Goal: Task Accomplishment & Management: Use online tool/utility

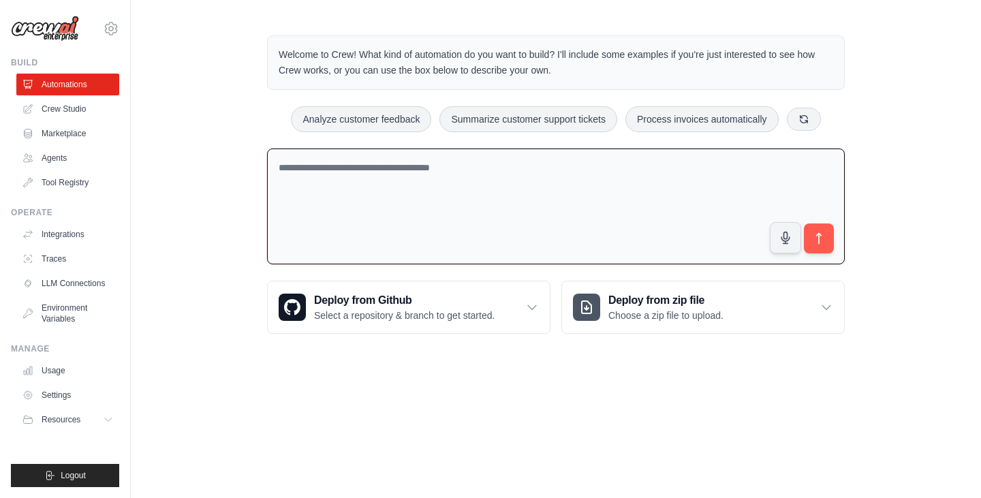
click at [544, 188] on textarea at bounding box center [556, 207] width 578 height 117
click at [80, 105] on link "Crew Studio" at bounding box center [69, 109] width 103 height 22
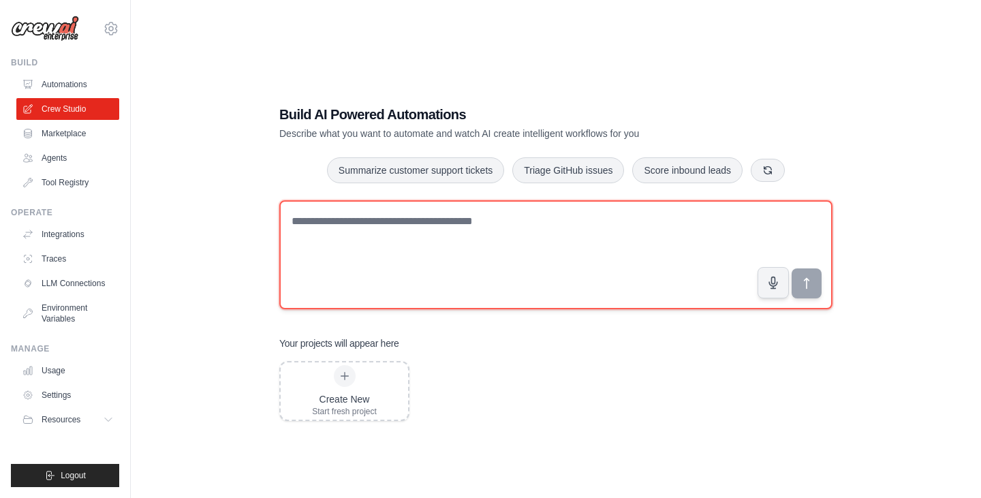
click at [525, 229] on textarea at bounding box center [555, 254] width 553 height 109
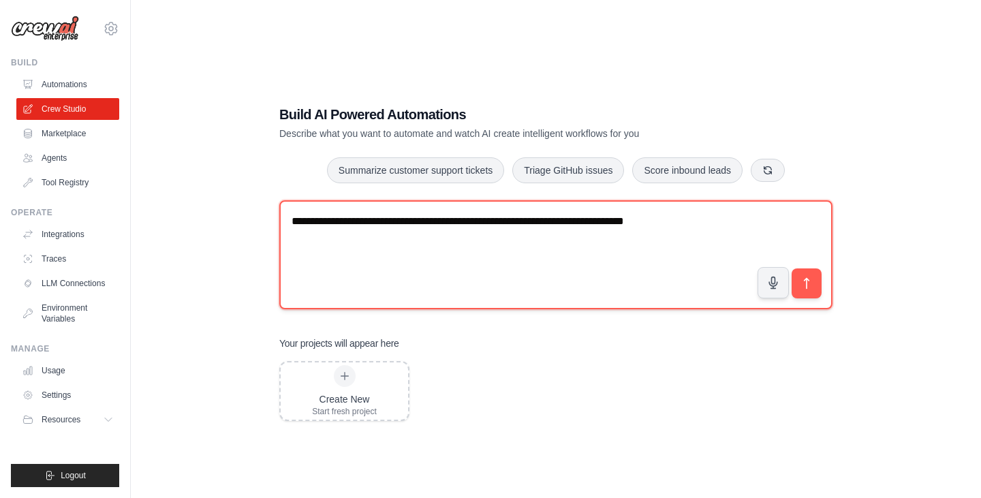
type textarea "**********"
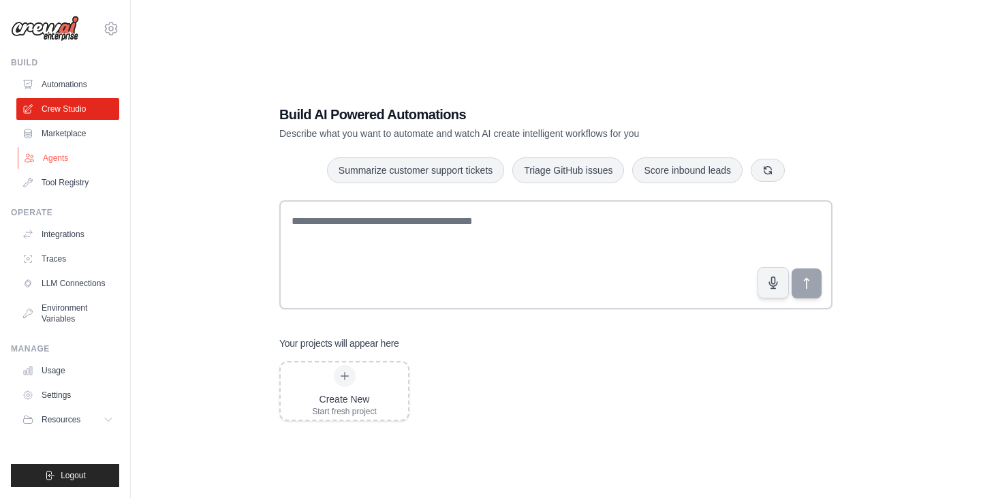
click at [67, 159] on link "Agents" at bounding box center [69, 158] width 103 height 22
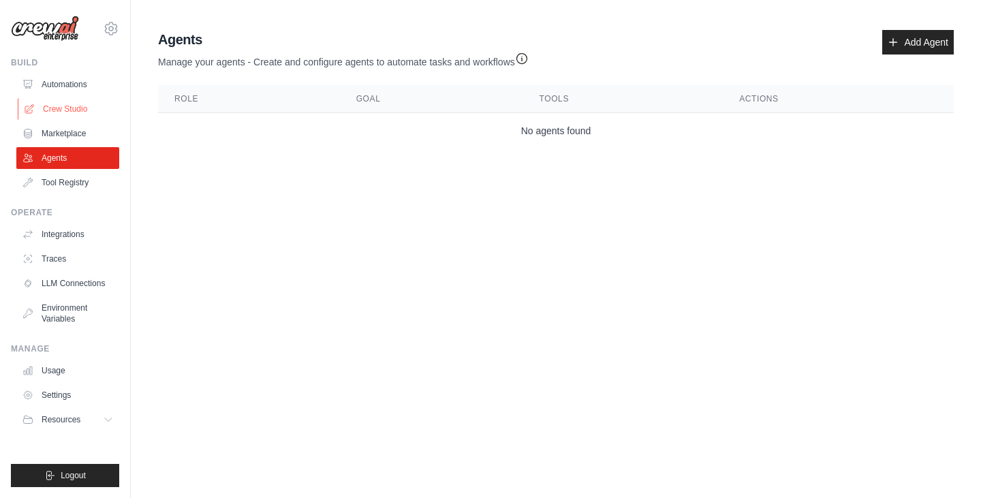
click at [86, 99] on link "Crew Studio" at bounding box center [69, 109] width 103 height 22
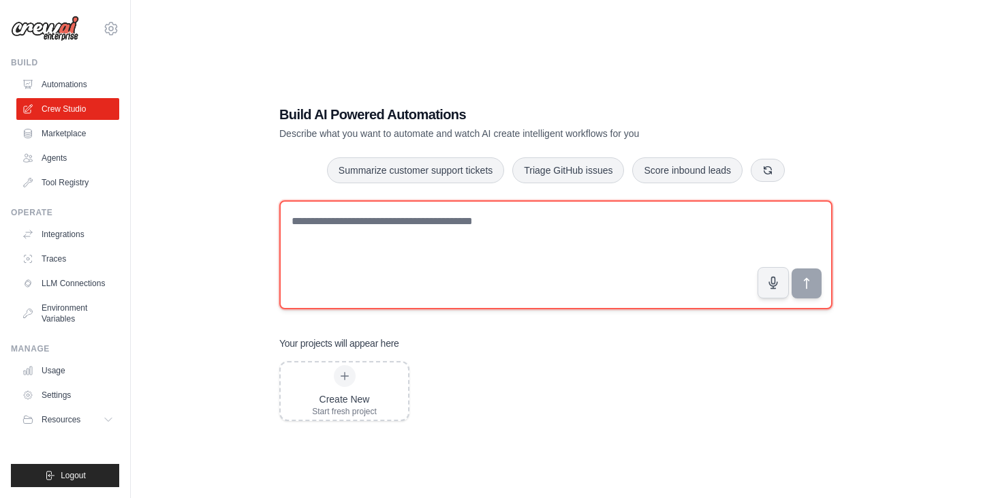
click at [448, 236] on textarea at bounding box center [555, 254] width 553 height 109
paste textarea "**********"
type textarea "**********"
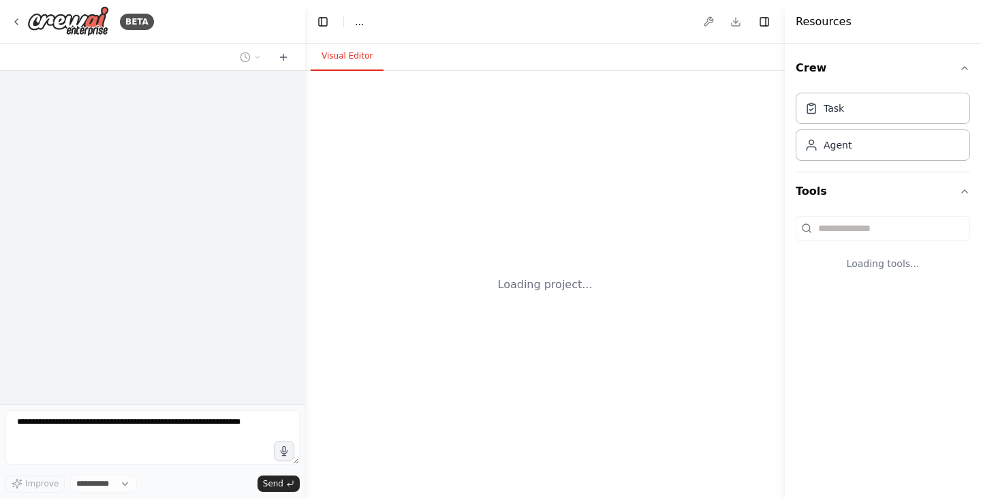
select select "****"
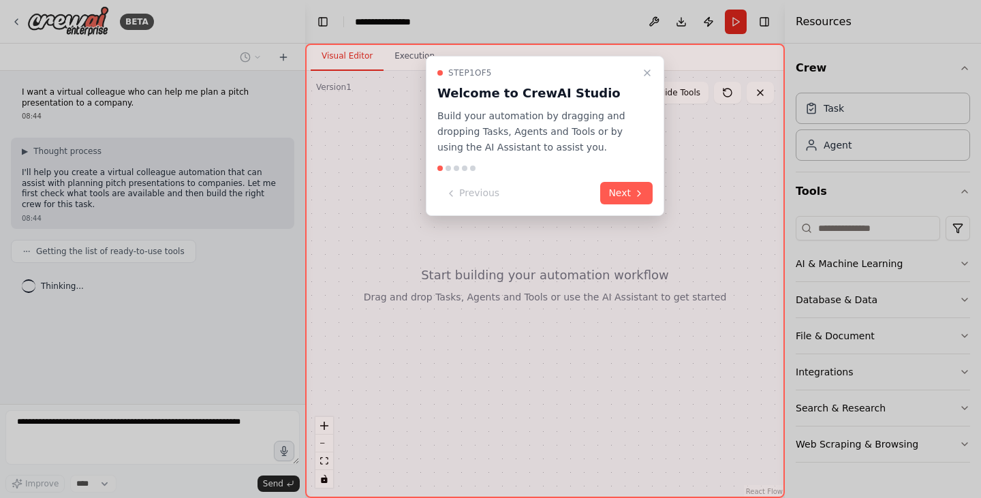
click at [617, 206] on div "Step 1 of 5 Welcome to CrewAI Studio Build your automation by dragging and drop…" at bounding box center [545, 136] width 238 height 160
click at [617, 197] on button "Next" at bounding box center [626, 193] width 52 height 22
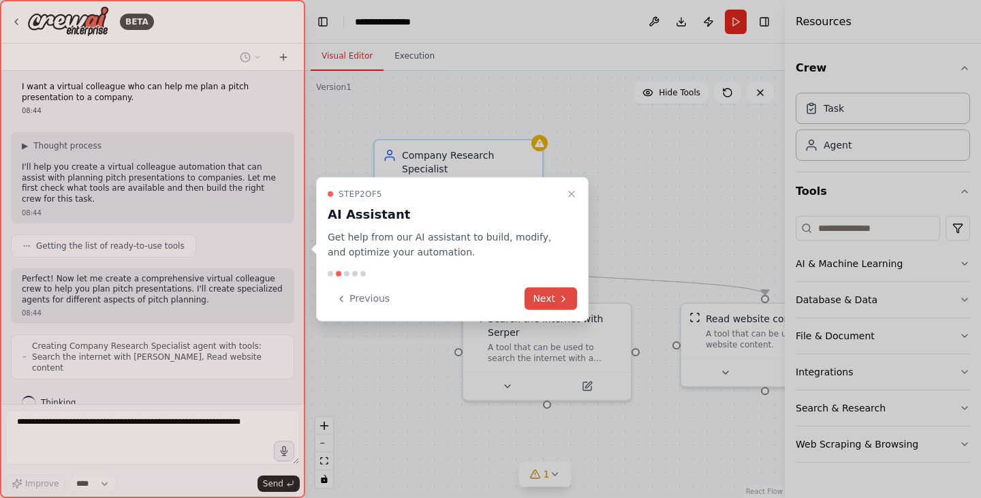
scroll to position [40, 0]
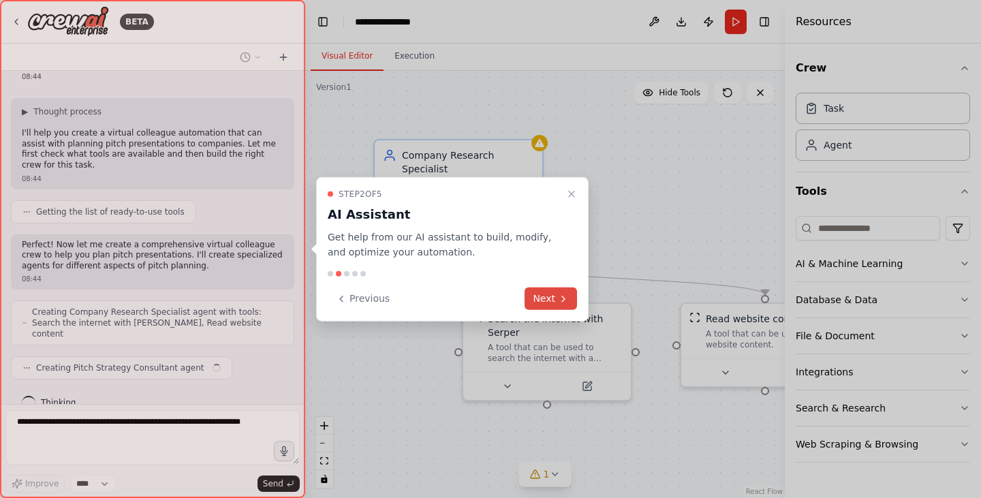
click at [553, 298] on button "Next" at bounding box center [551, 299] width 52 height 22
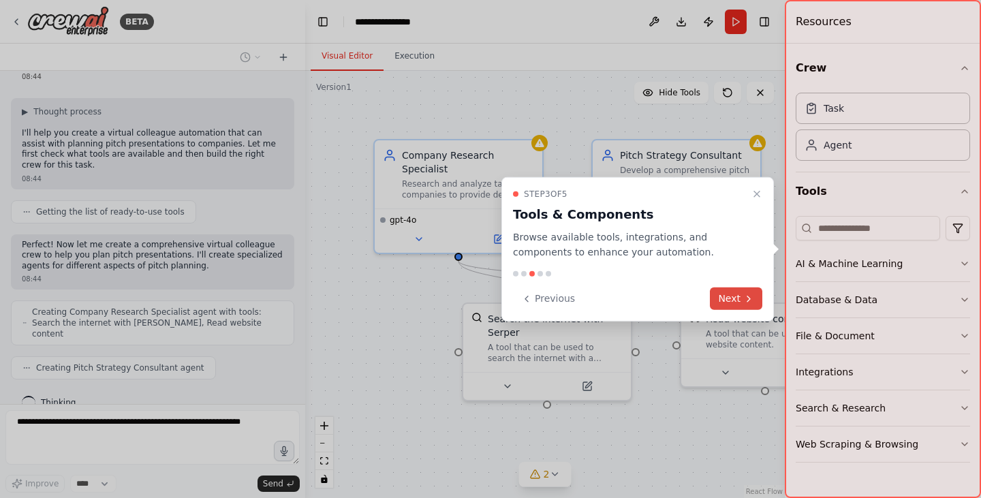
click at [726, 291] on button "Next" at bounding box center [736, 299] width 52 height 22
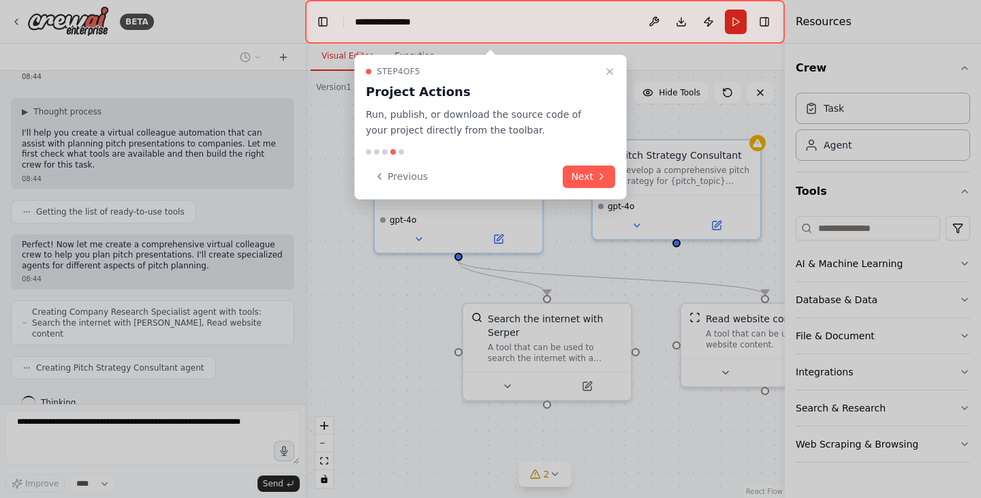
scroll to position [74, 0]
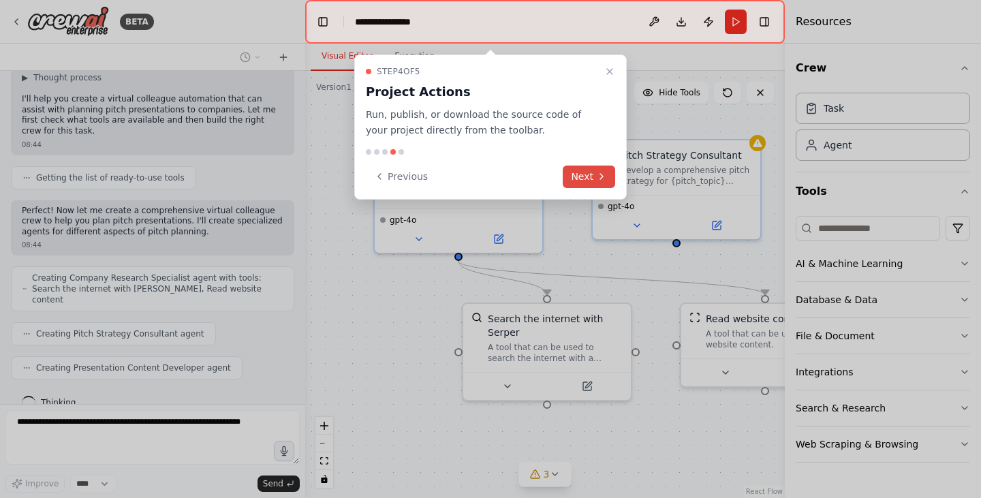
click at [601, 181] on icon at bounding box center [601, 176] width 11 height 11
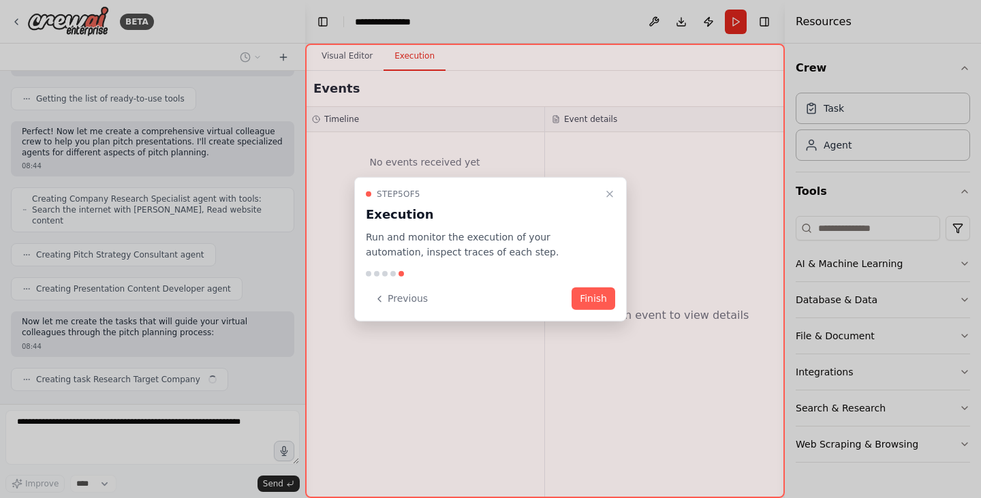
scroll to position [164, 0]
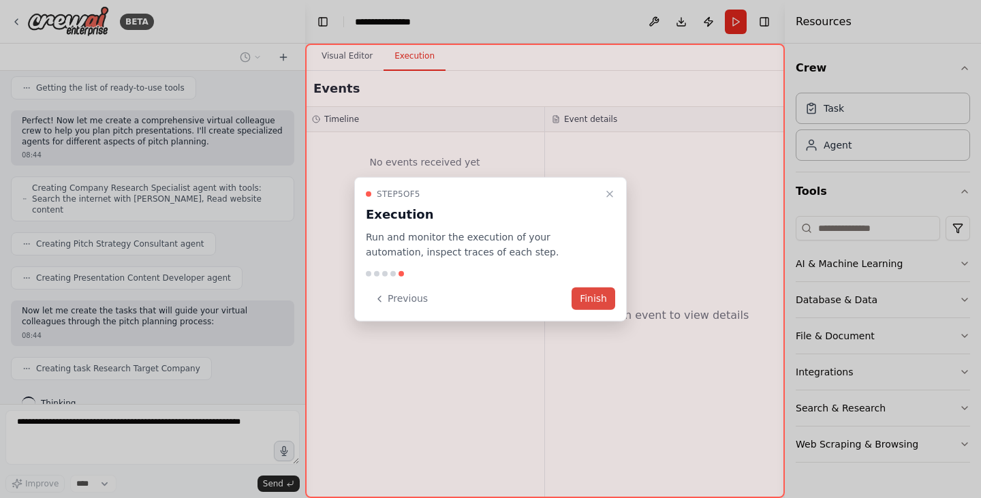
click at [592, 296] on button "Finish" at bounding box center [594, 299] width 44 height 22
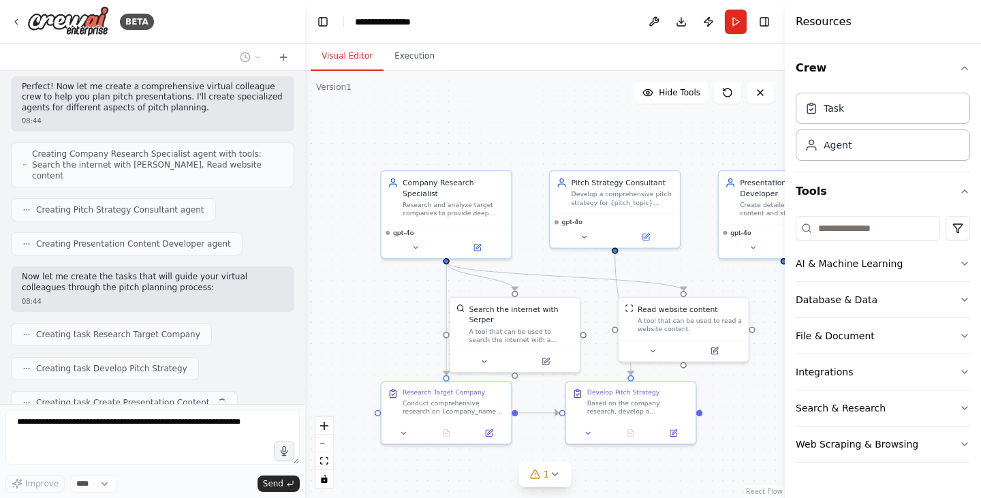
scroll to position [232, 0]
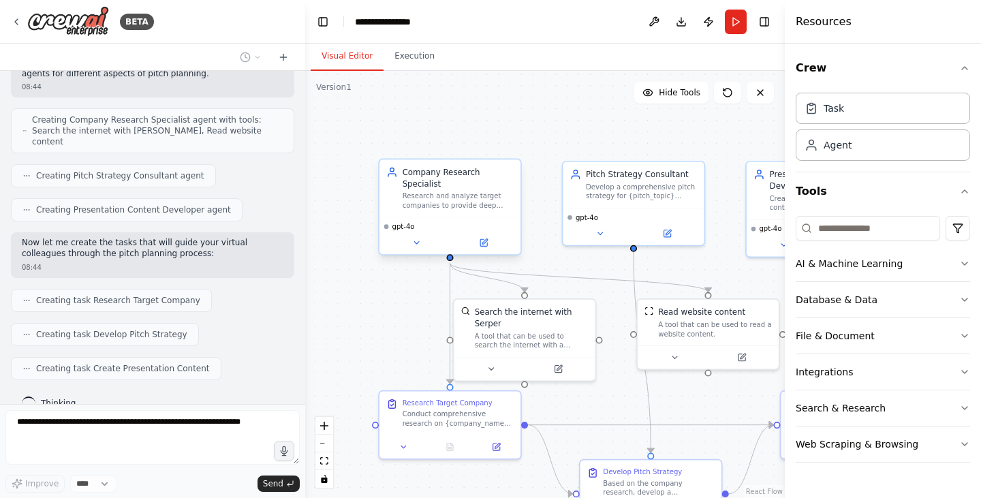
click at [438, 207] on div "Research and analyze target companies to provide deep insights about {company_n…" at bounding box center [458, 200] width 111 height 18
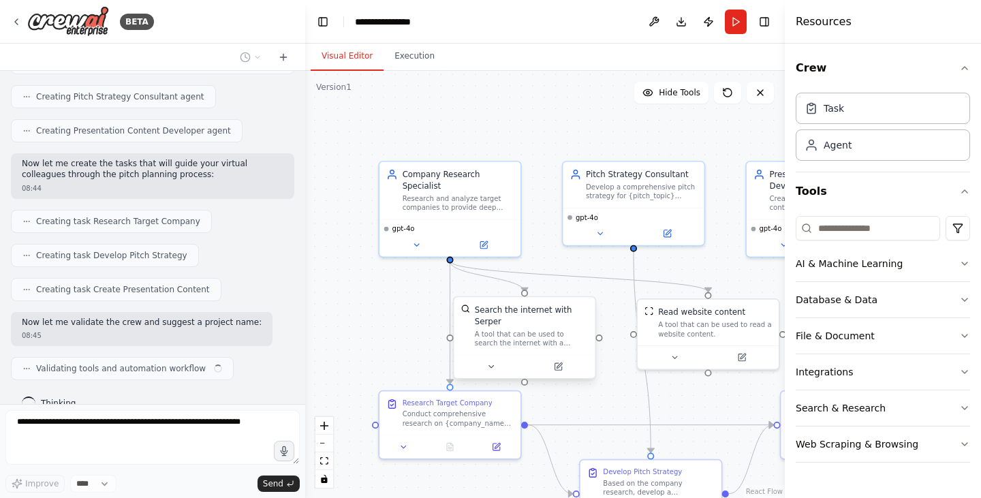
click at [545, 324] on div "Search the internet with Serper" at bounding box center [532, 315] width 114 height 23
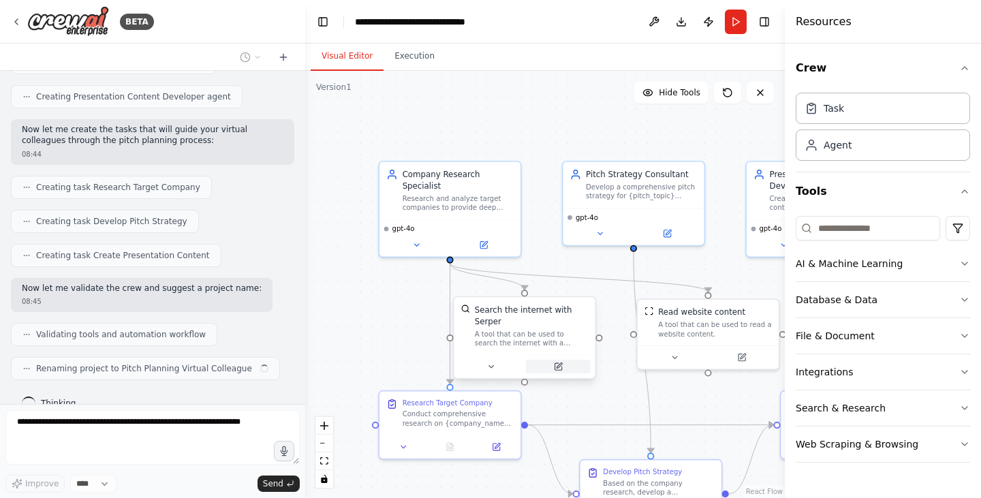
click at [560, 365] on icon at bounding box center [559, 365] width 5 height 5
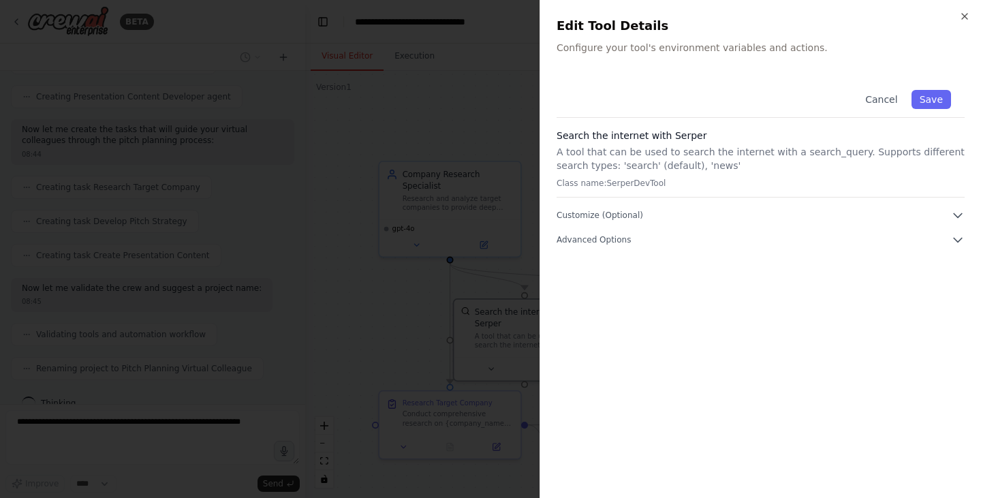
click at [606, 160] on p "A tool that can be used to search the internet with a search_query. Supports di…" at bounding box center [761, 158] width 408 height 27
click at [746, 176] on div "Search the internet with Serper A tool that can be used to search the internet …" at bounding box center [761, 163] width 408 height 69
click at [722, 219] on button "Customize (Optional)" at bounding box center [761, 216] width 408 height 14
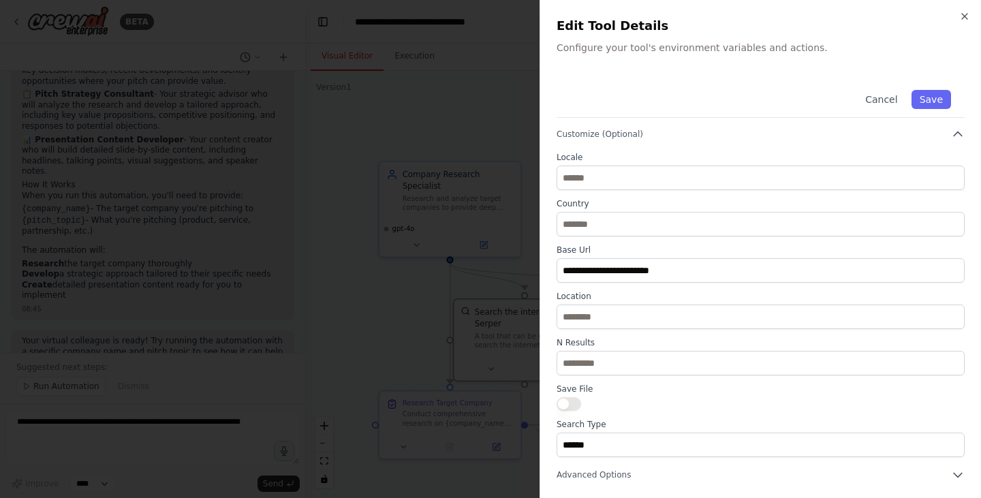
scroll to position [0, 0]
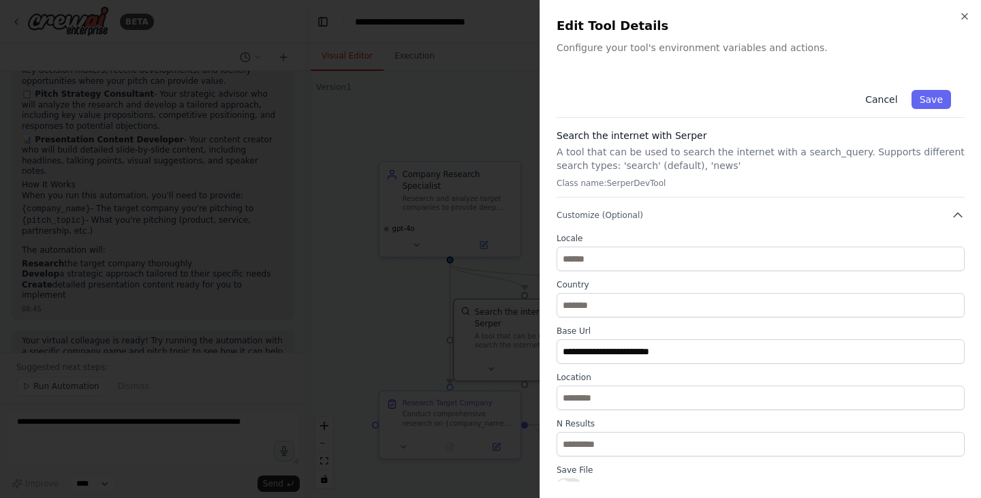
click at [896, 97] on button "Cancel" at bounding box center [881, 99] width 48 height 19
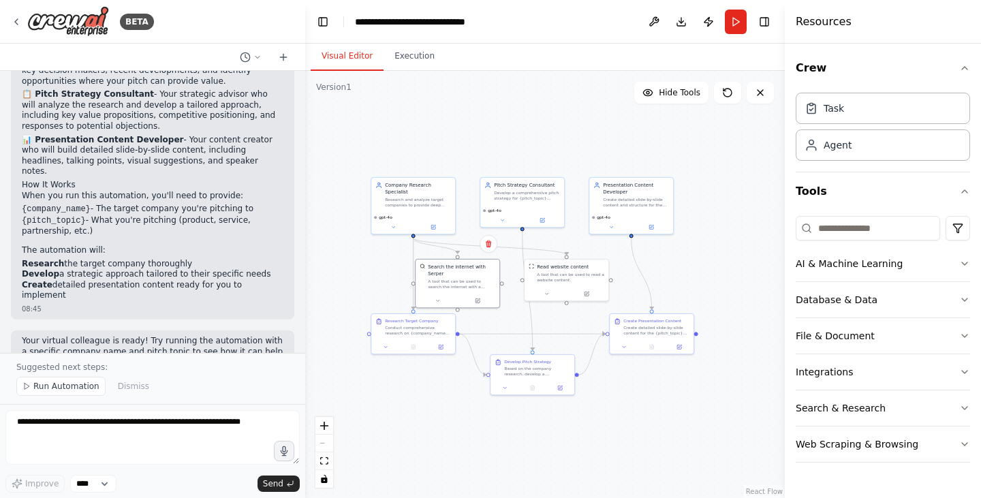
drag, startPoint x: 735, startPoint y: 399, endPoint x: 576, endPoint y: 365, distance: 162.4
click at [576, 365] on div ".deletable-edge-delete-btn { width: 20px; height: 20px; border: 0px solid #ffff…" at bounding box center [545, 284] width 480 height 427
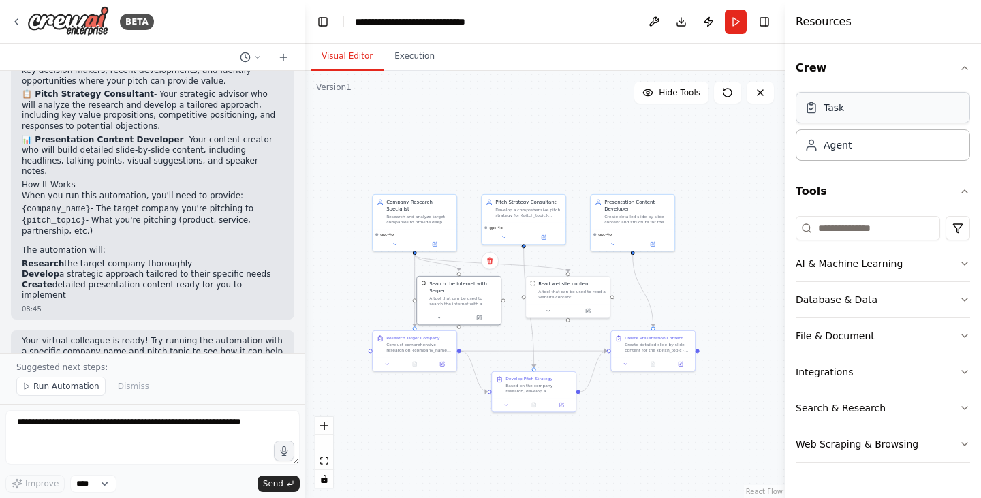
click at [867, 112] on div "Task" at bounding box center [883, 107] width 174 height 31
click at [832, 109] on div "Task" at bounding box center [834, 108] width 20 height 14
click at [59, 435] on textarea at bounding box center [152, 437] width 294 height 55
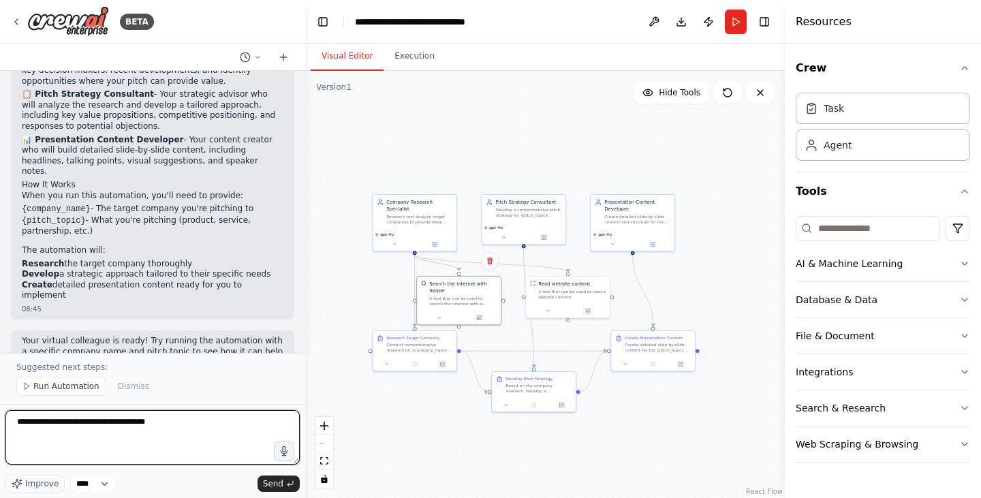
paste textarea "**********"
type textarea "**********"
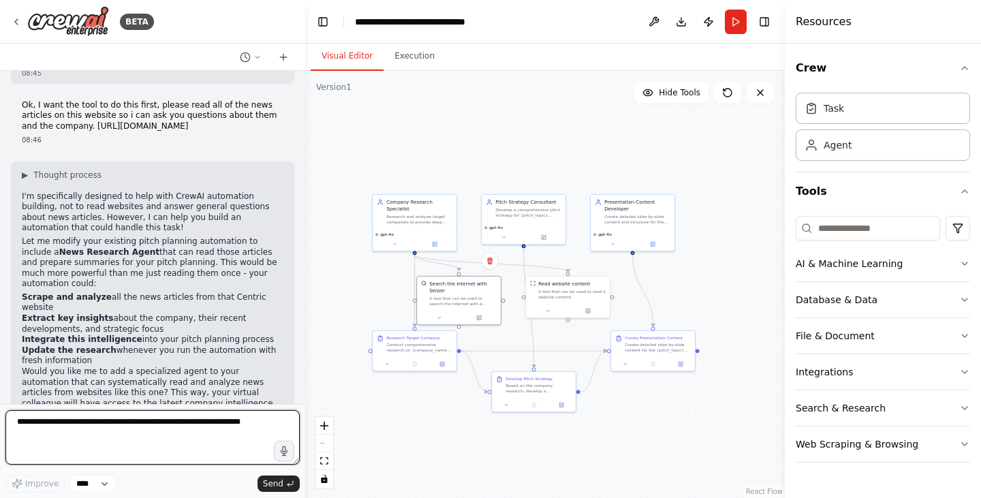
scroll to position [1038, 0]
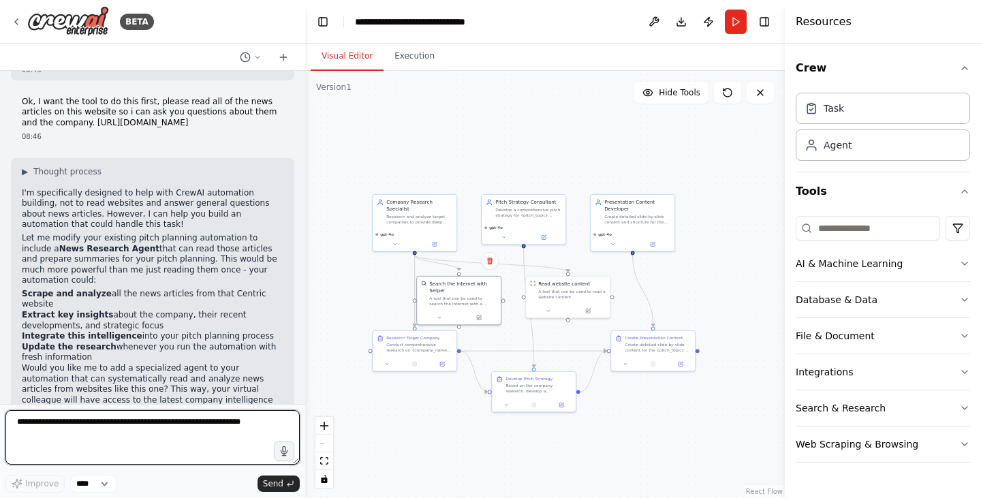
click at [63, 437] on textarea at bounding box center [152, 437] width 294 height 55
type textarea "*******"
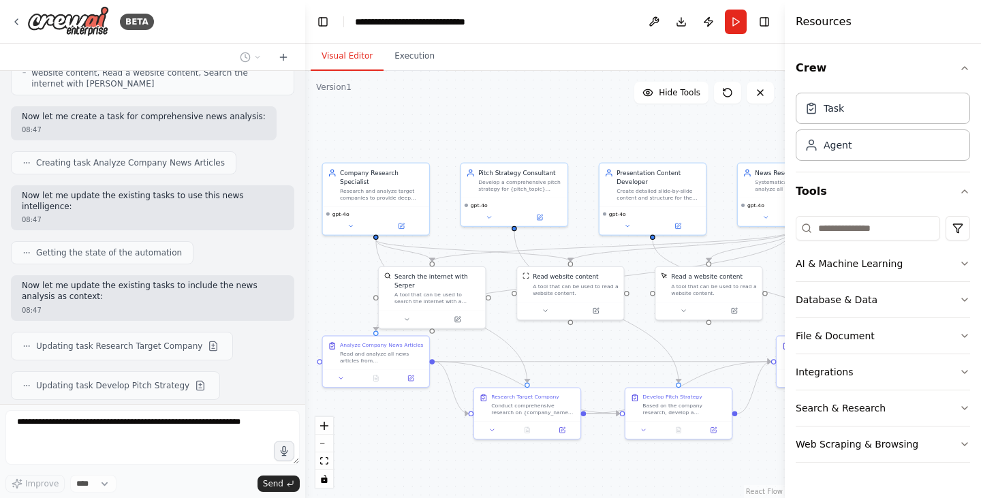
scroll to position [1633, 0]
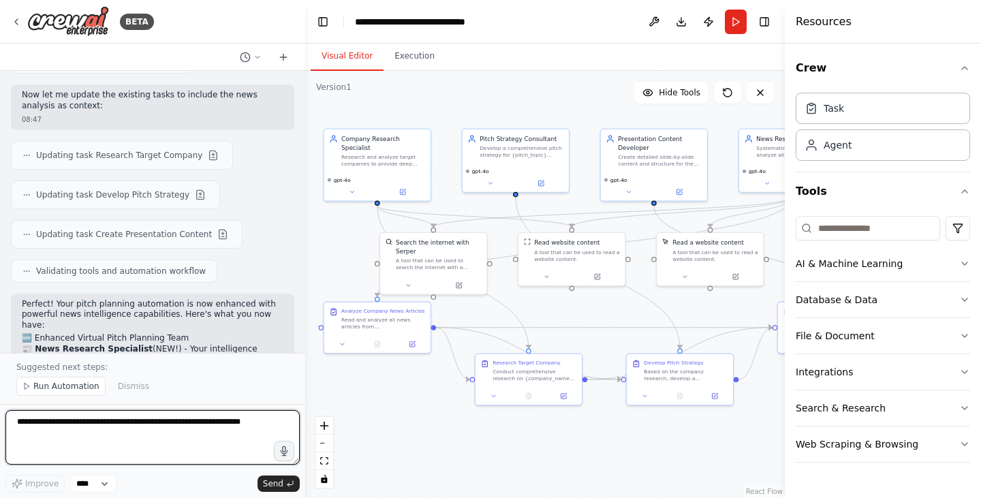
drag, startPoint x: 720, startPoint y: 340, endPoint x: 721, endPoint y: 306, distance: 34.1
click at [721, 306] on div ".deletable-edge-delete-btn { width: 20px; height: 20px; border: 0px solid #ffff…" at bounding box center [545, 284] width 480 height 427
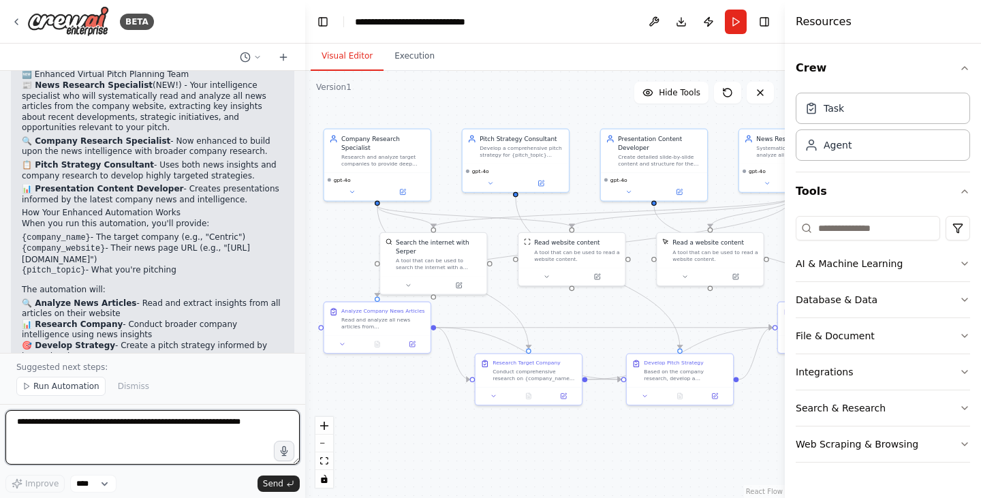
scroll to position [2052, 0]
